Goal: Transaction & Acquisition: Obtain resource

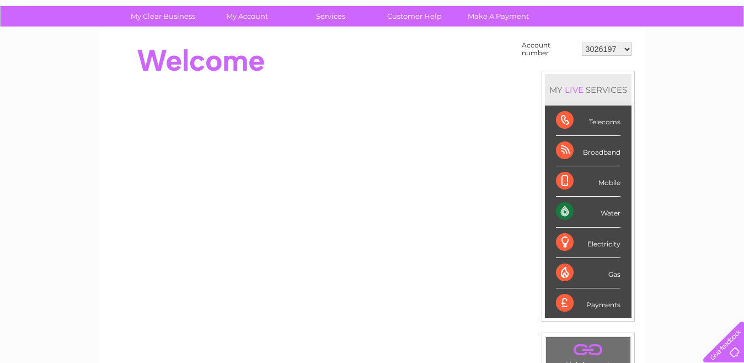
scroll to position [58, 0]
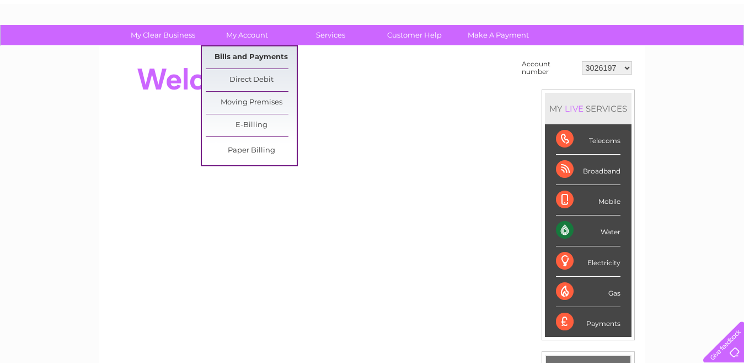
click at [236, 61] on link "Bills and Payments" at bounding box center [251, 57] width 91 height 22
click at [234, 57] on link "Bills and Payments" at bounding box center [251, 57] width 91 height 22
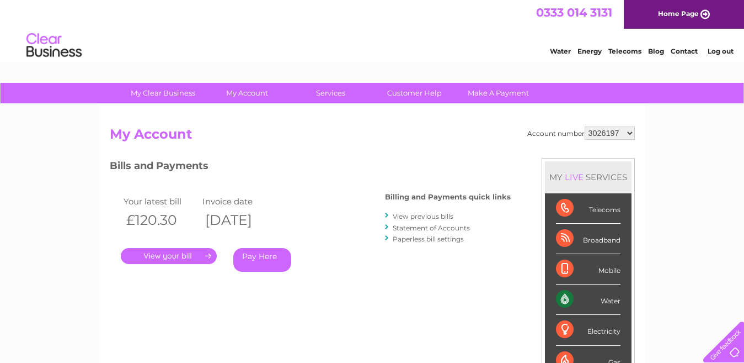
click at [182, 252] on link "." at bounding box center [169, 256] width 96 height 16
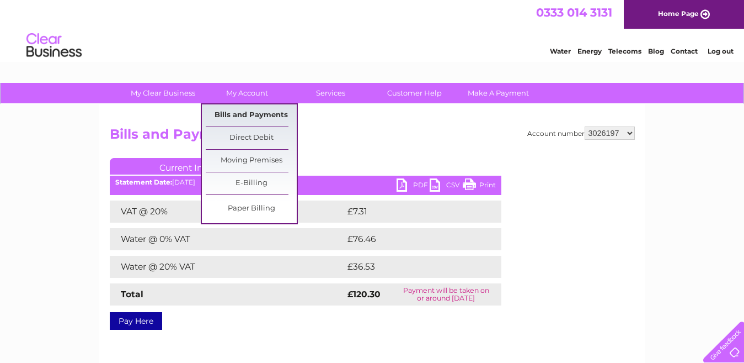
click at [243, 116] on link "Bills and Payments" at bounding box center [251, 115] width 91 height 22
click at [246, 112] on link "Bills and Payments" at bounding box center [251, 115] width 91 height 22
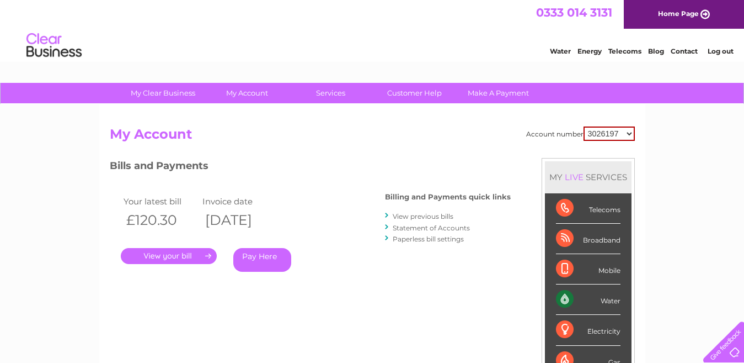
click at [440, 215] on link "View previous bills" at bounding box center [423, 216] width 61 height 8
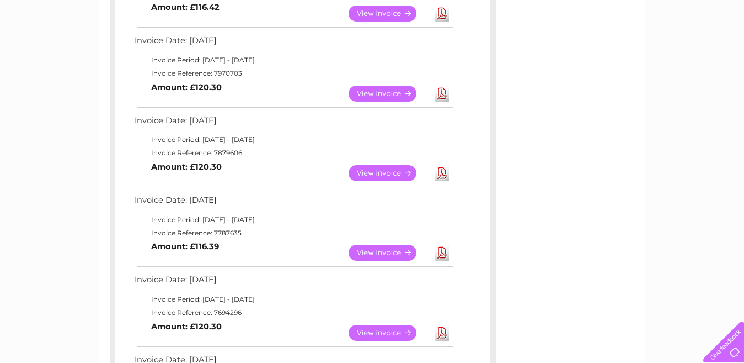
scroll to position [327, 0]
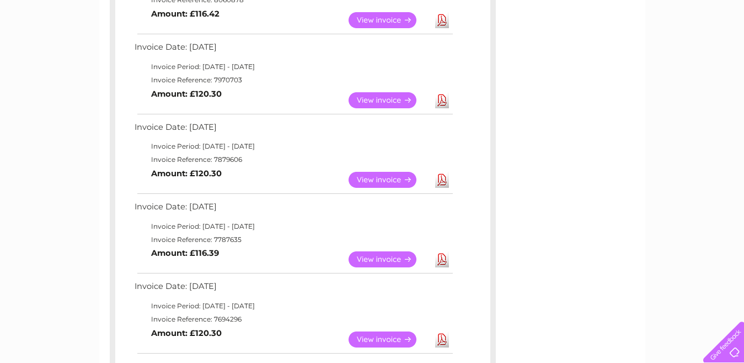
click at [443, 181] on link "Download" at bounding box center [442, 180] width 14 height 16
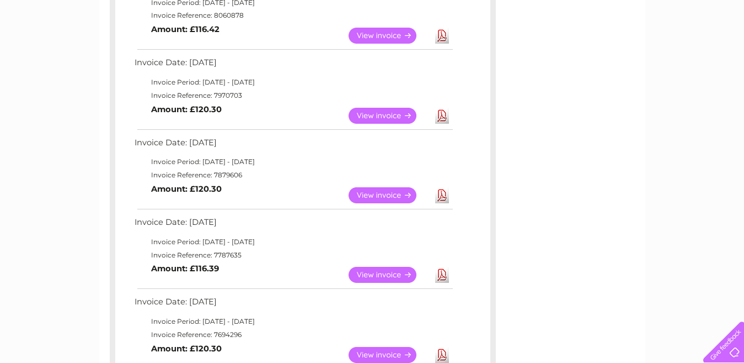
scroll to position [309, 0]
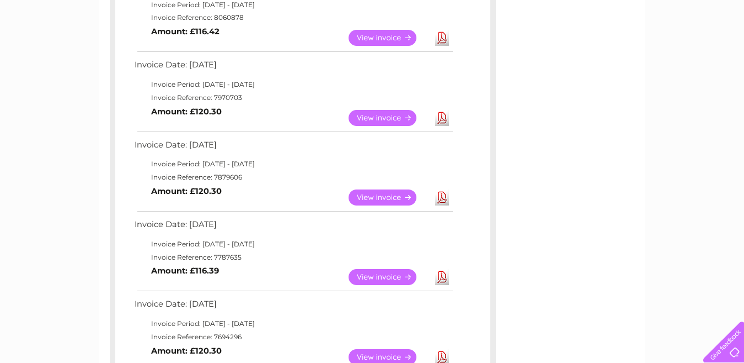
click at [439, 119] on link "Download" at bounding box center [442, 118] width 14 height 16
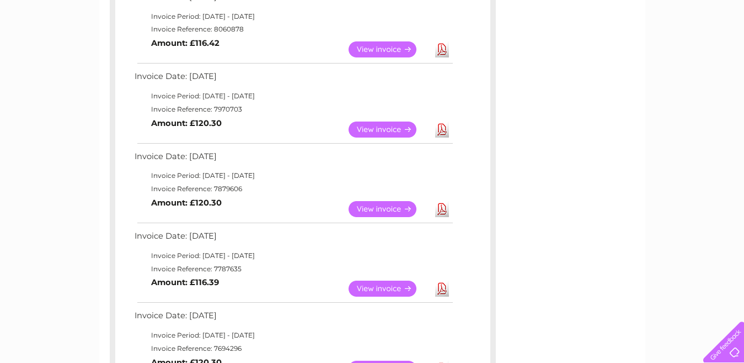
scroll to position [256, 0]
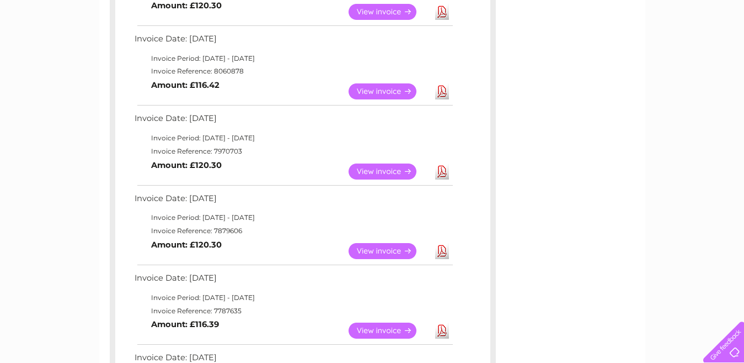
click at [442, 94] on link "Download" at bounding box center [442, 91] width 14 height 16
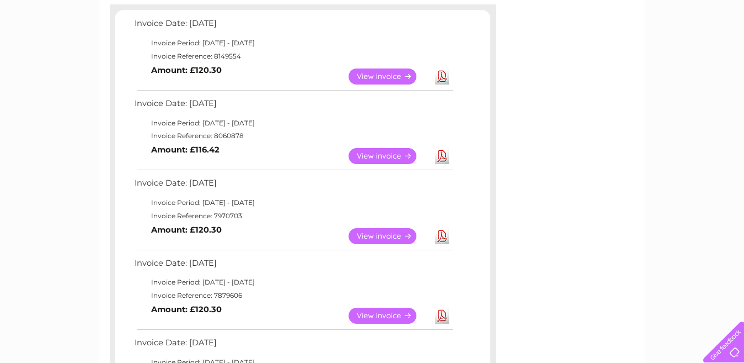
scroll to position [190, 0]
click at [382, 77] on link "View" at bounding box center [389, 77] width 81 height 16
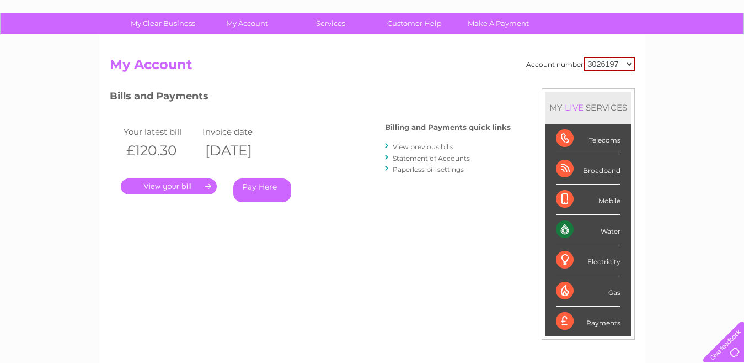
scroll to position [76, 0]
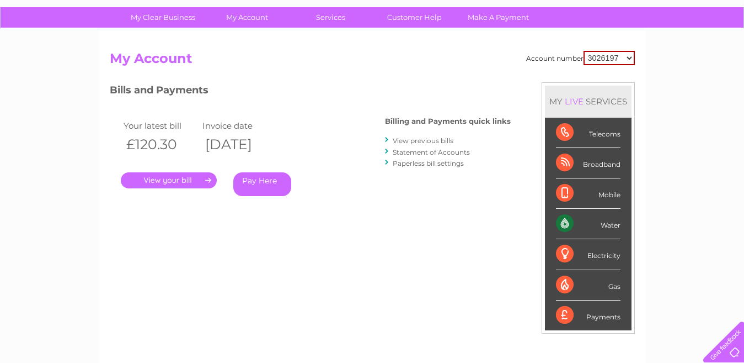
click at [565, 134] on div "Telecoms" at bounding box center [588, 133] width 65 height 30
click at [630, 58] on select "3026197 30308163" at bounding box center [609, 58] width 51 height 14
select select "30308163"
click at [584, 51] on select "3026197 30308163" at bounding box center [609, 58] width 51 height 14
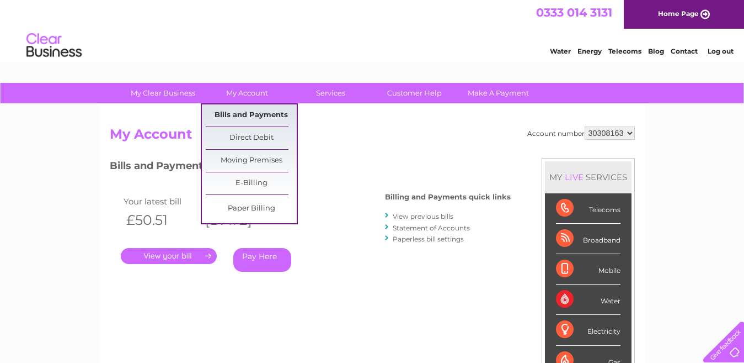
click at [241, 114] on link "Bills and Payments" at bounding box center [251, 115] width 91 height 22
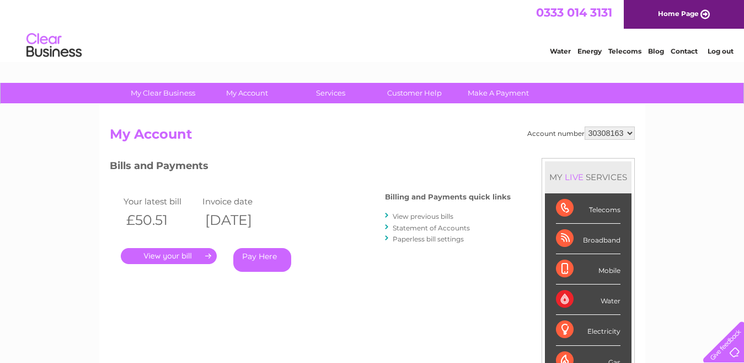
click at [434, 217] on link "View previous bills" at bounding box center [423, 216] width 61 height 8
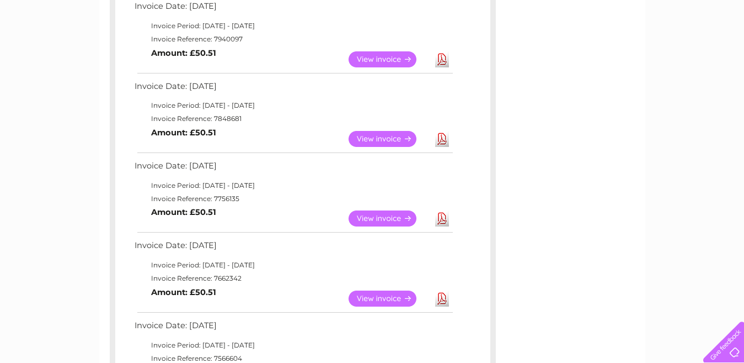
scroll to position [366, 0]
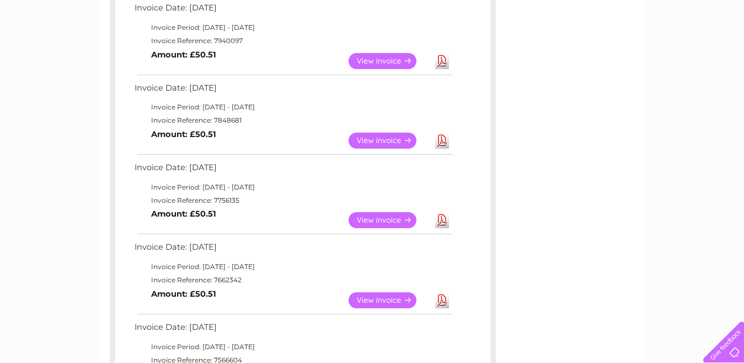
click at [441, 138] on link "Download" at bounding box center [442, 140] width 14 height 16
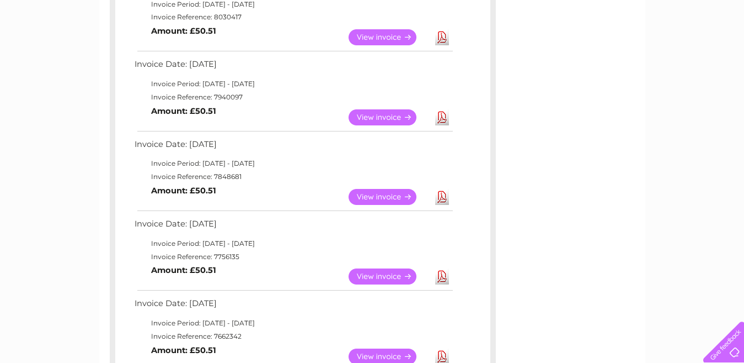
scroll to position [309, 0]
click at [441, 119] on link "Download" at bounding box center [442, 118] width 14 height 16
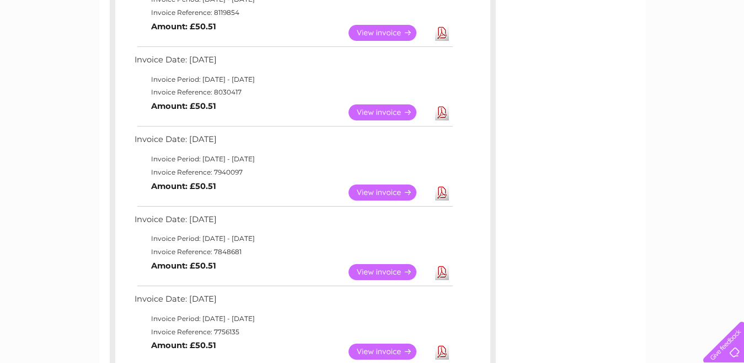
scroll to position [233, 0]
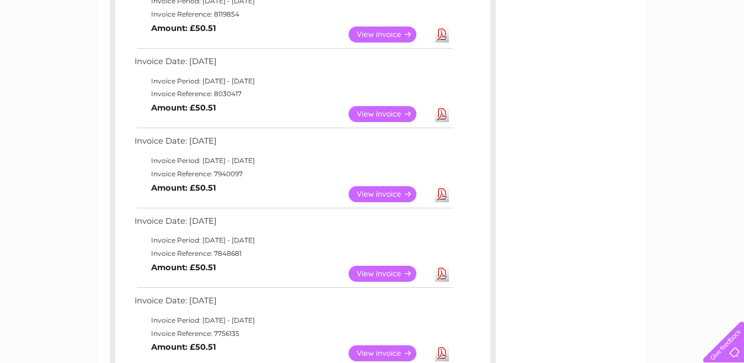
click at [440, 116] on link "Download" at bounding box center [442, 114] width 14 height 16
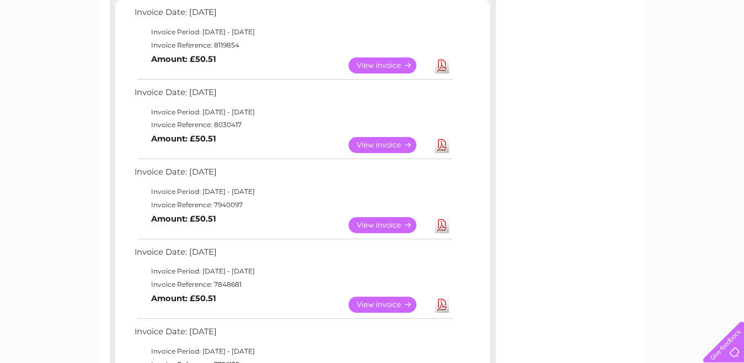
scroll to position [179, 0]
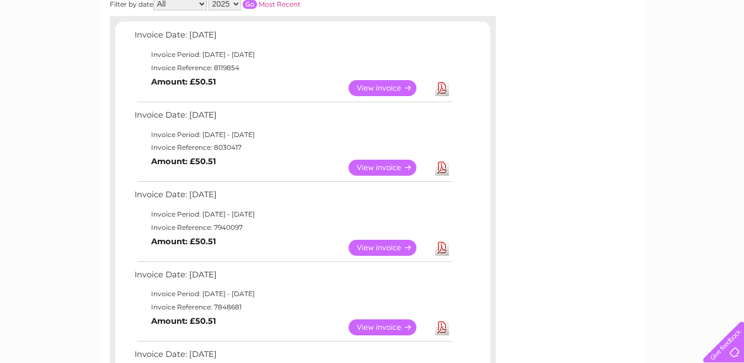
click at [444, 87] on link "Download" at bounding box center [442, 88] width 14 height 16
